Goal: Transaction & Acquisition: Purchase product/service

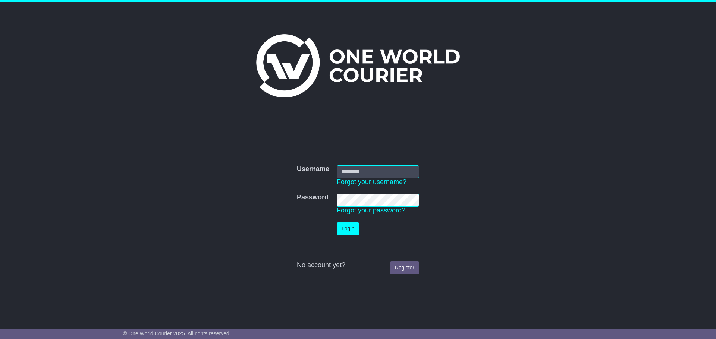
type input "**********"
click at [354, 226] on button "Login" at bounding box center [348, 228] width 22 height 13
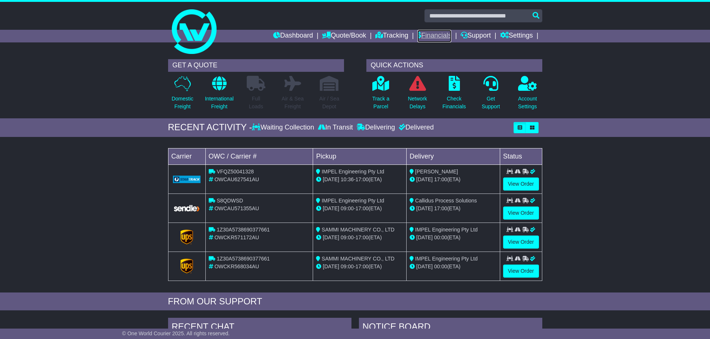
click at [441, 34] on link "Financials" at bounding box center [434, 36] width 34 height 13
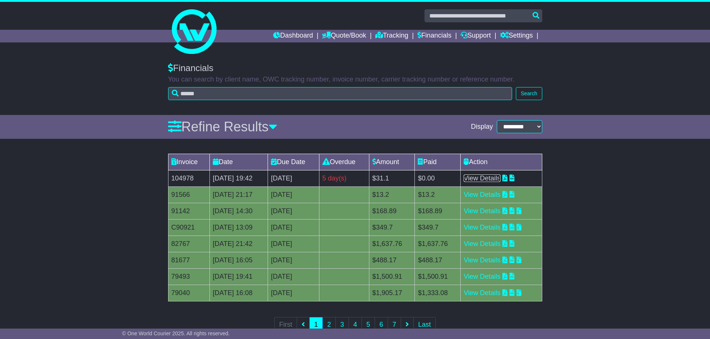
click at [500, 179] on link "View Details" at bounding box center [482, 178] width 37 height 7
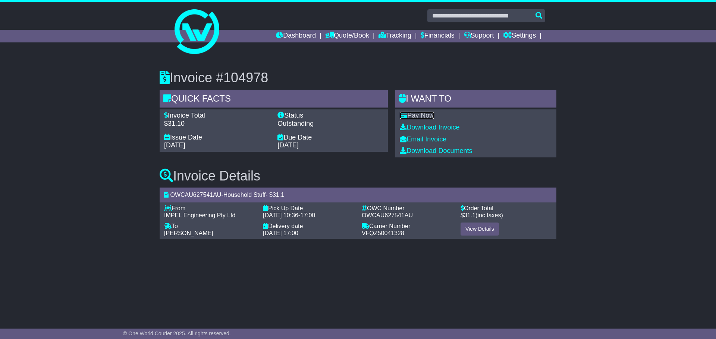
click at [426, 117] on link "Pay Now" at bounding box center [416, 115] width 34 height 7
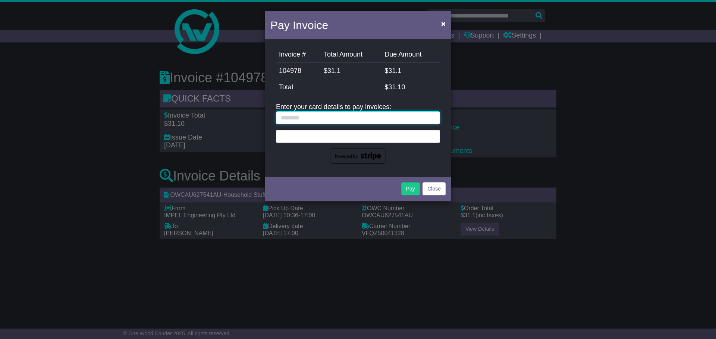
click at [297, 120] on input "text" at bounding box center [358, 117] width 164 height 13
type input "**********"
click at [309, 139] on div at bounding box center [358, 136] width 164 height 13
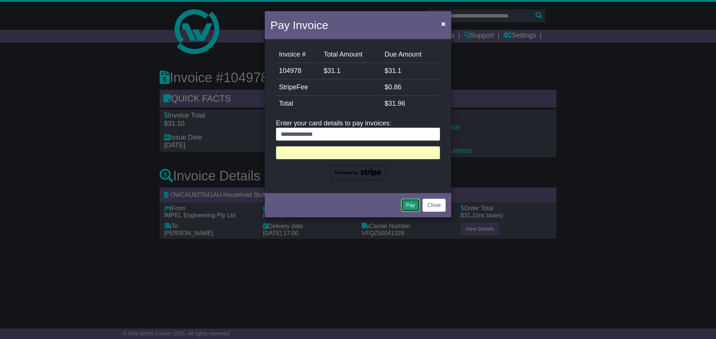
click at [408, 203] on button "Pay" at bounding box center [410, 205] width 19 height 13
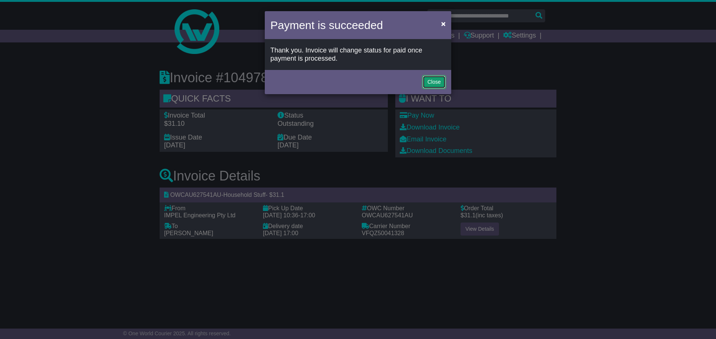
click at [435, 83] on button "Close" at bounding box center [433, 82] width 23 height 13
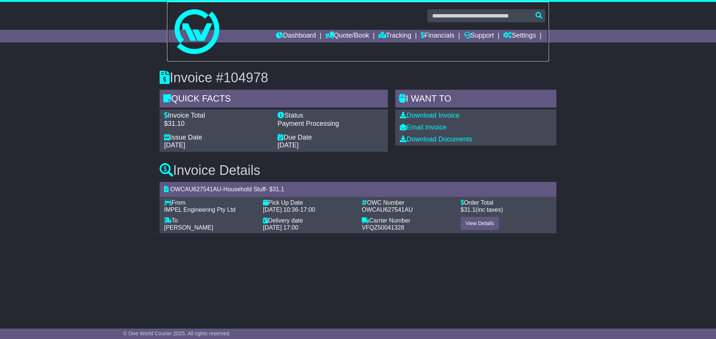
click at [202, 28] on img at bounding box center [196, 31] width 45 height 45
